Goal: Information Seeking & Learning: Understand process/instructions

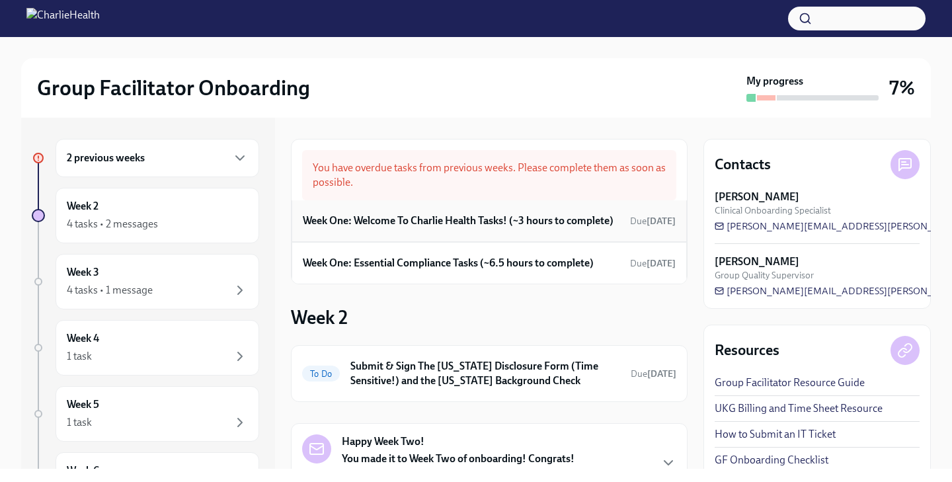
click at [470, 222] on h6 "Week One: Welcome To Charlie Health Tasks! (~3 hours to complete)" at bounding box center [458, 221] width 311 height 15
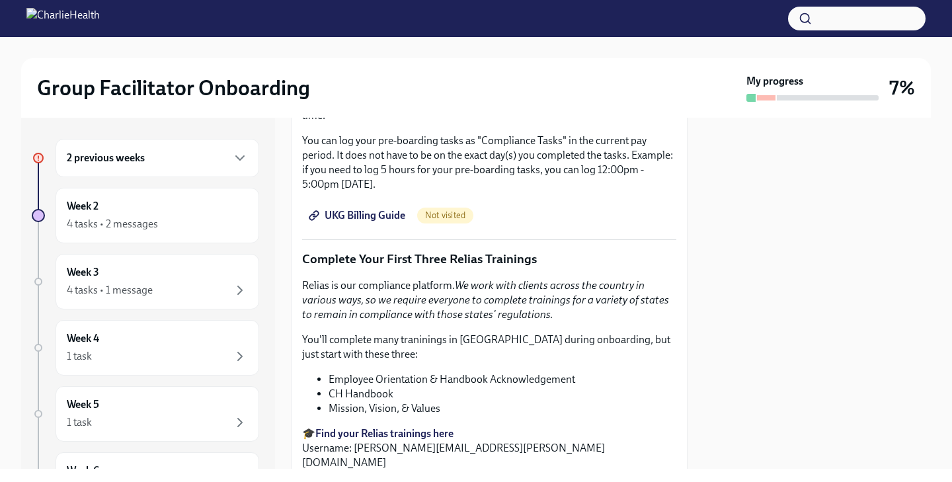
scroll to position [1282, 0]
click at [371, 214] on span "UKG Billing Guide" at bounding box center [358, 214] width 94 height 13
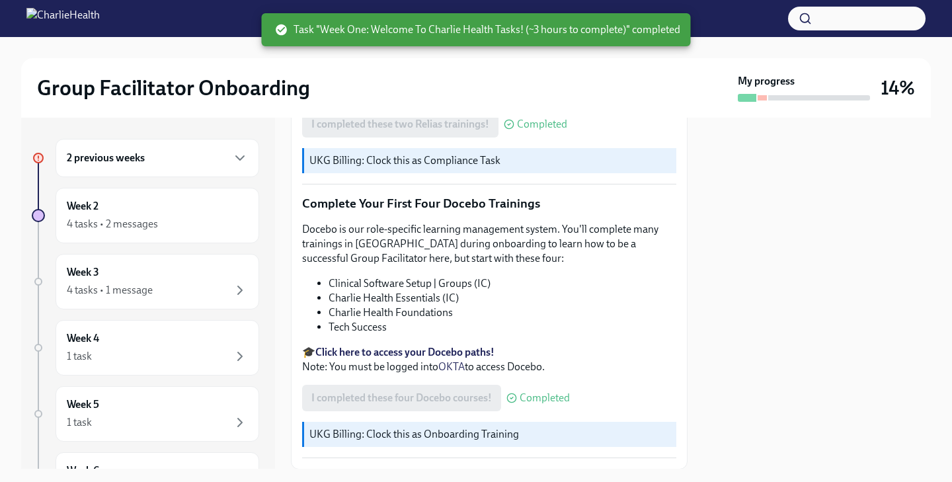
scroll to position [1737, 0]
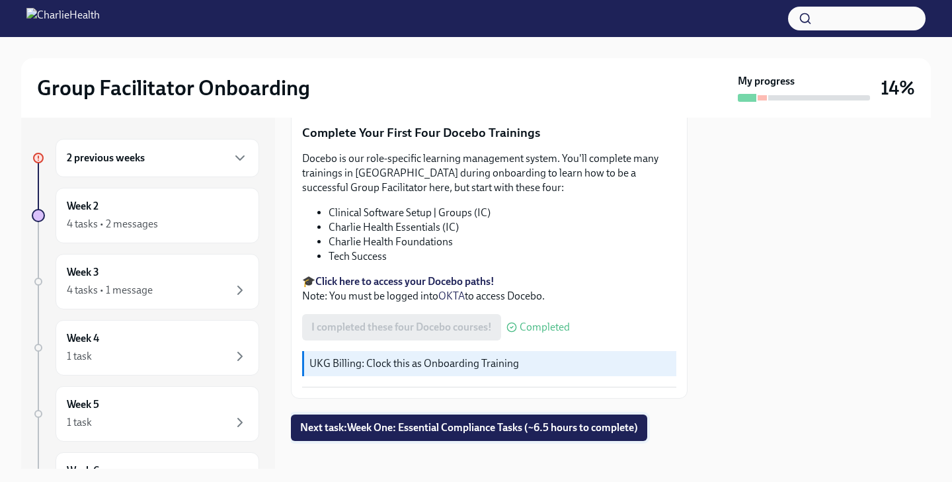
click at [391, 421] on span "Next task : Week One: Essential Compliance Tasks (~6.5 hours to complete)" at bounding box center [469, 427] width 338 height 13
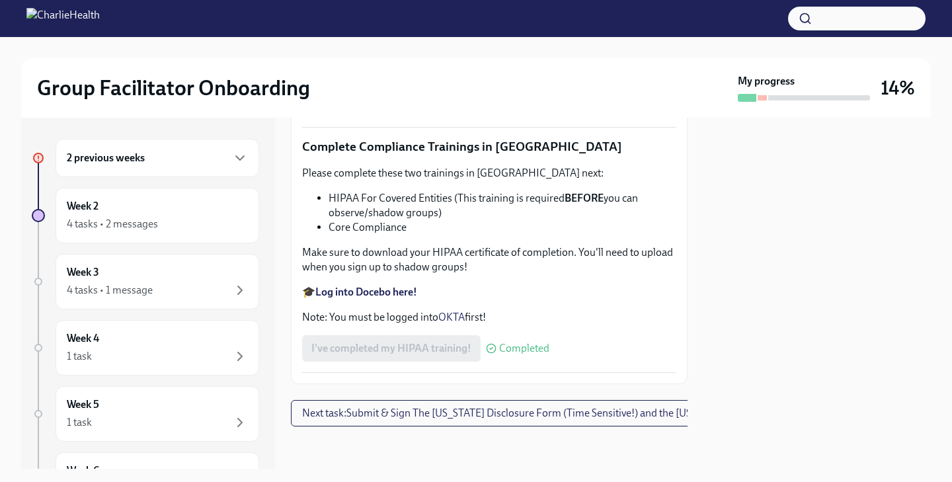
scroll to position [3190, 0]
click at [400, 293] on strong "Log into Docebo here!" at bounding box center [366, 292] width 102 height 13
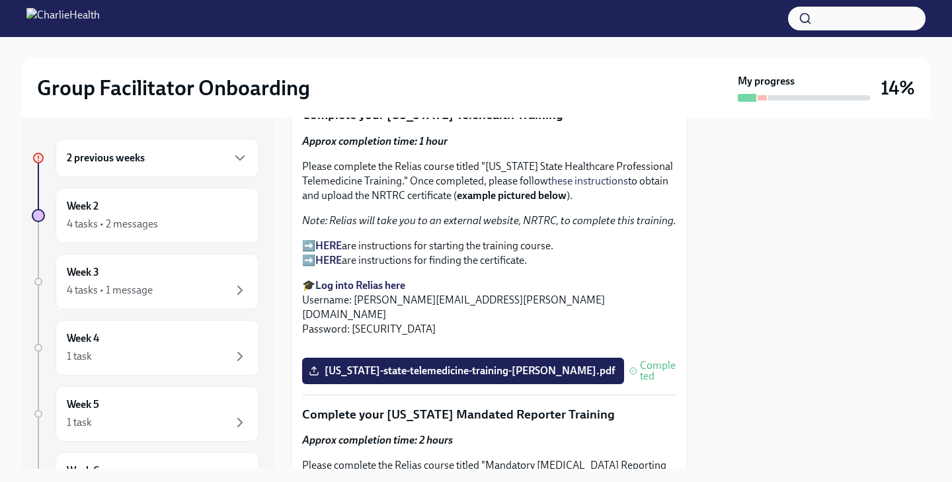
scroll to position [2072, 0]
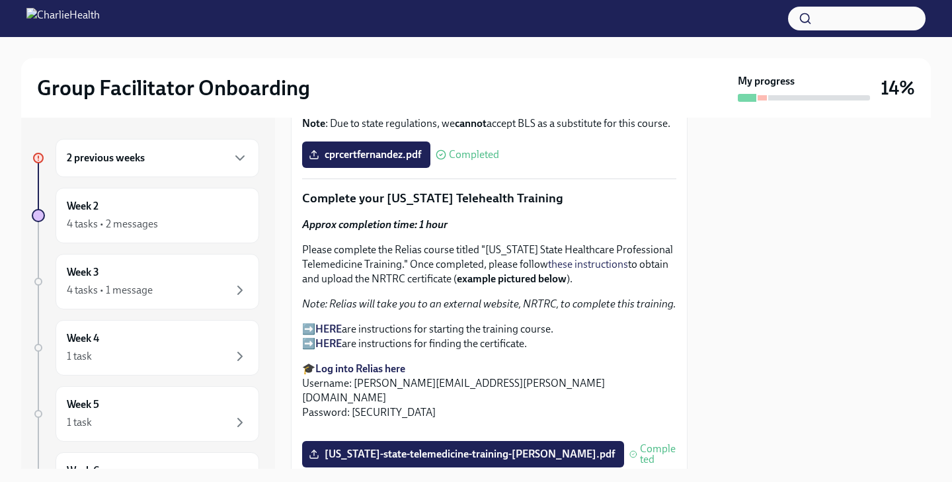
click at [339, 368] on strong "Log into Relias here" at bounding box center [360, 368] width 90 height 13
